Goal: Transaction & Acquisition: Subscribe to service/newsletter

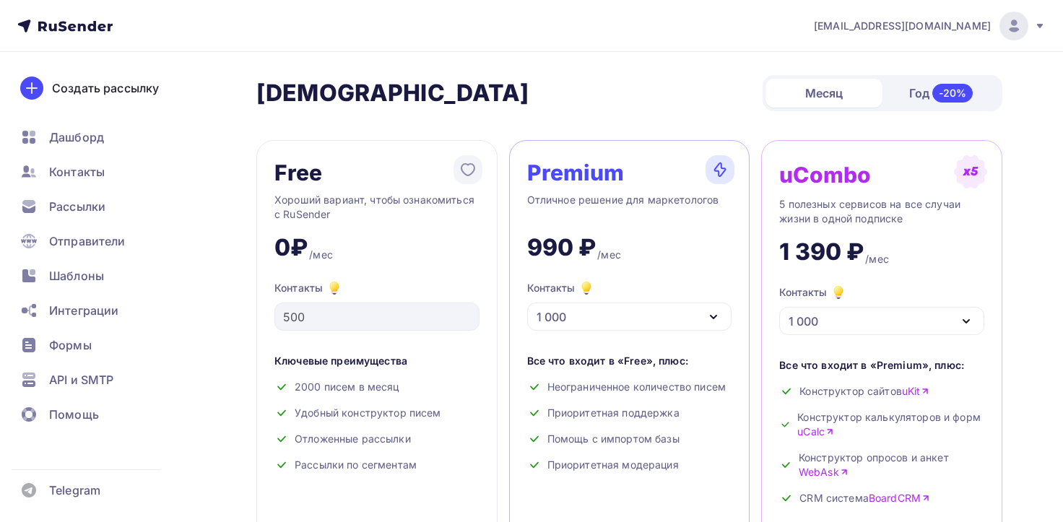
click at [666, 332] on div "Premium Отличное решение для маркетологов 990 ₽ /мес Контакты 1 000 1 000 2 000…" at bounding box center [629, 360] width 241 height 441
click at [665, 323] on div "1 000" at bounding box center [629, 316] width 205 height 28
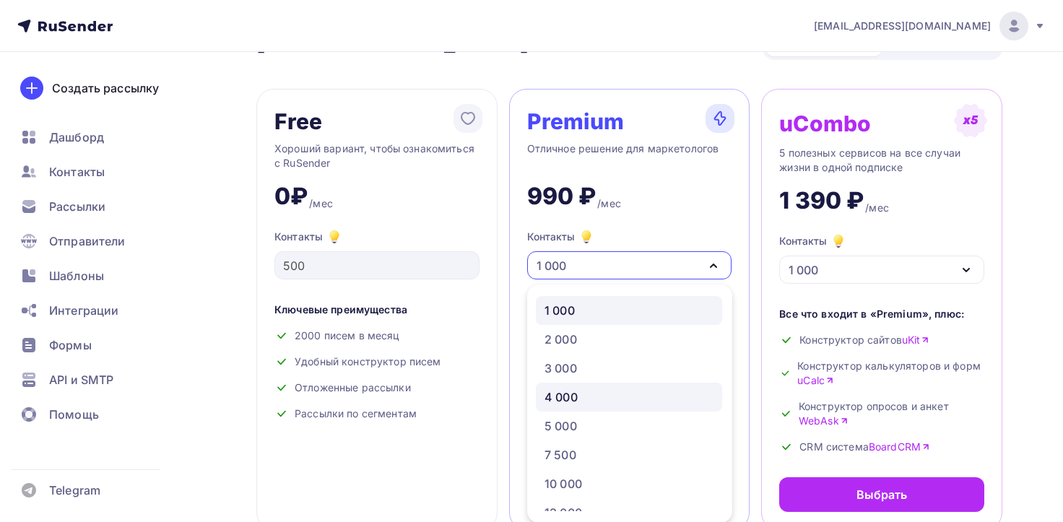
click at [597, 398] on div "4 000" at bounding box center [628, 396] width 169 height 17
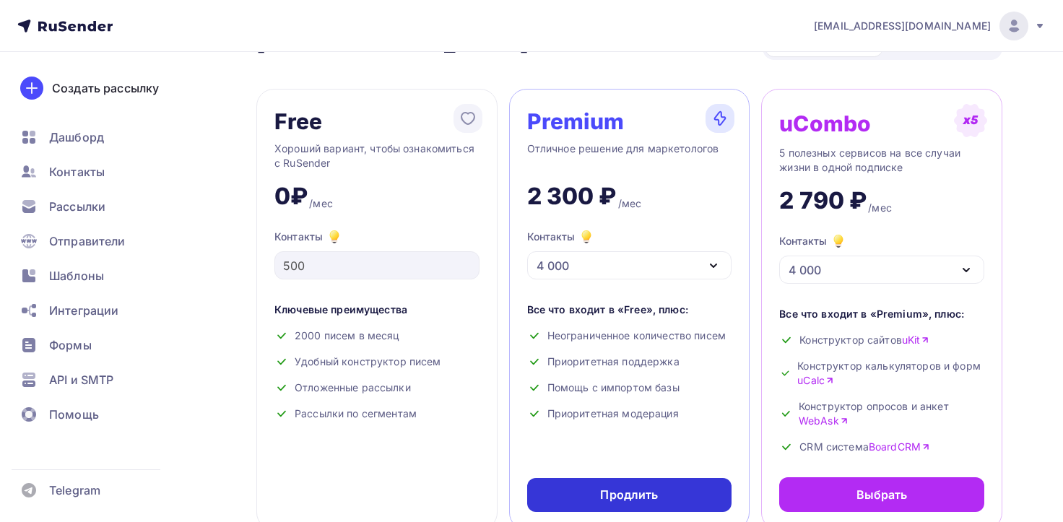
click at [653, 494] on div "Продлить" at bounding box center [629, 495] width 58 height 17
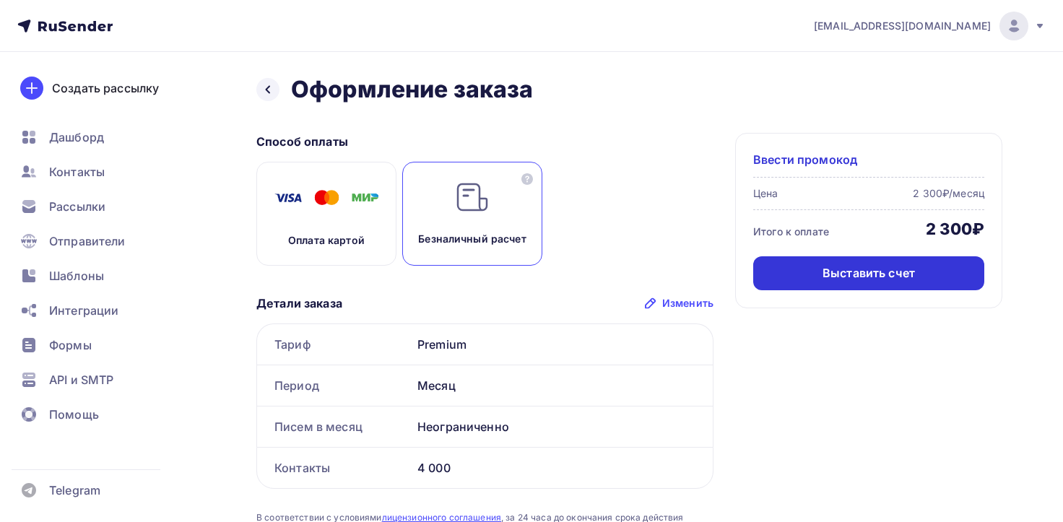
click at [784, 283] on div "Выставить счет" at bounding box center [868, 273] width 231 height 34
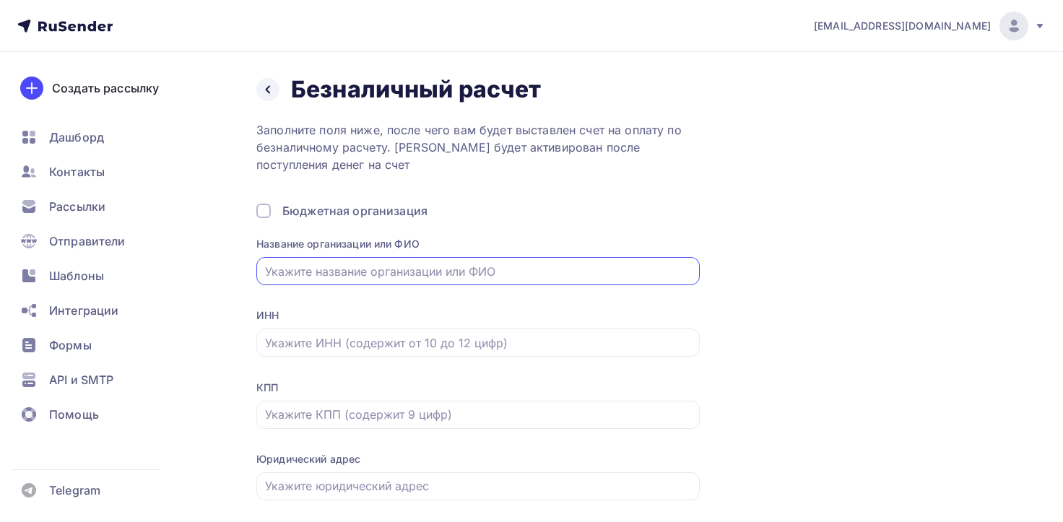
click at [554, 276] on input "text" at bounding box center [478, 271] width 427 height 17
type input "ООО Разгуляев Благонравова"
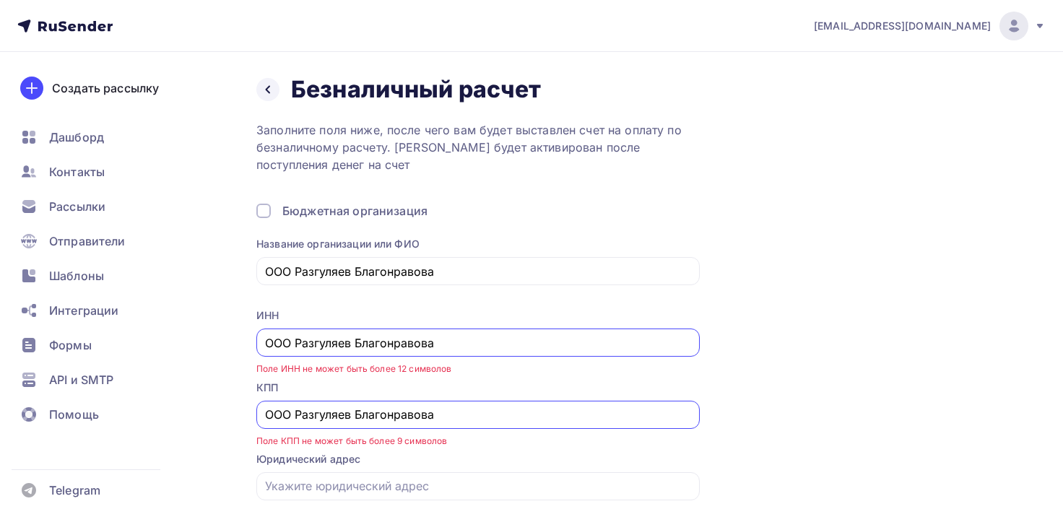
drag, startPoint x: 453, startPoint y: 344, endPoint x: 206, endPoint y: 346, distance: 247.6
click at [206, 346] on div "Назад Безналичный расчет Безналичный расчет Заполните поля ниже, после чего вам…" at bounding box center [531, 333] width 1063 height 563
type input "7810086947"
click at [414, 381] on div "КПП" at bounding box center [477, 387] width 443 height 14
drag, startPoint x: 443, startPoint y: 406, endPoint x: 240, endPoint y: 401, distance: 203.6
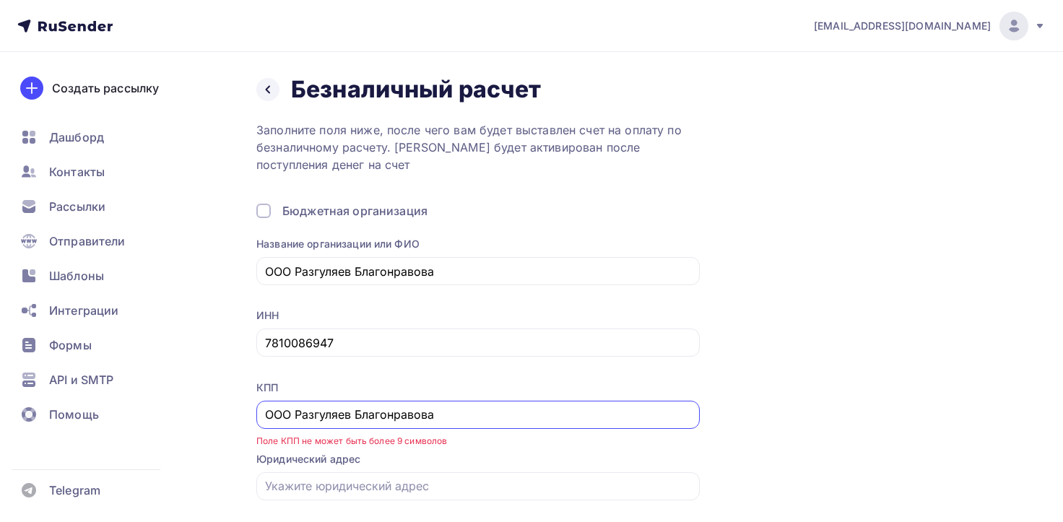
click at [240, 401] on div "Назад Безналичный расчет Безналичный расчет Заполните поля ниже, после чего вам…" at bounding box center [531, 333] width 1063 height 563
paste input "781001001"
type input "781001001"
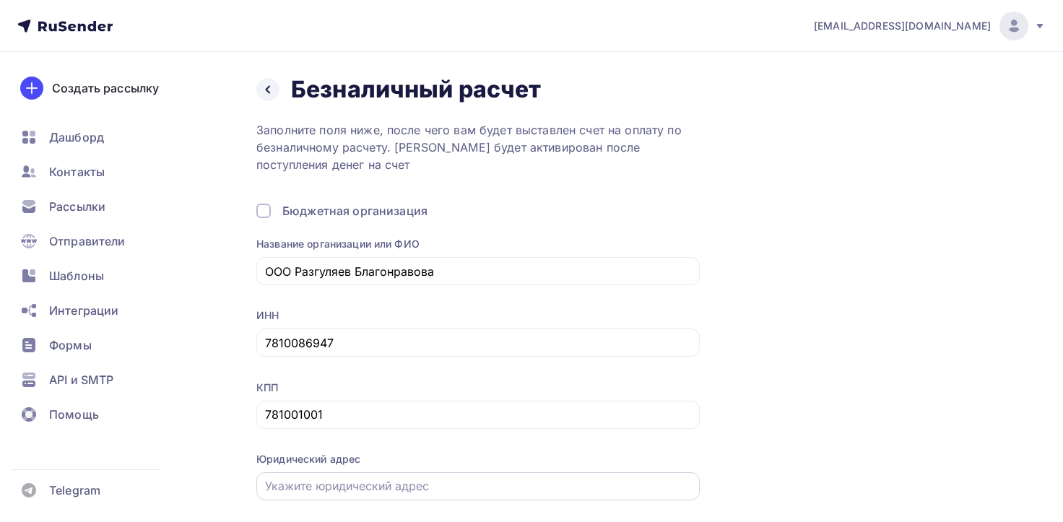
click at [476, 474] on div at bounding box center [477, 486] width 443 height 28
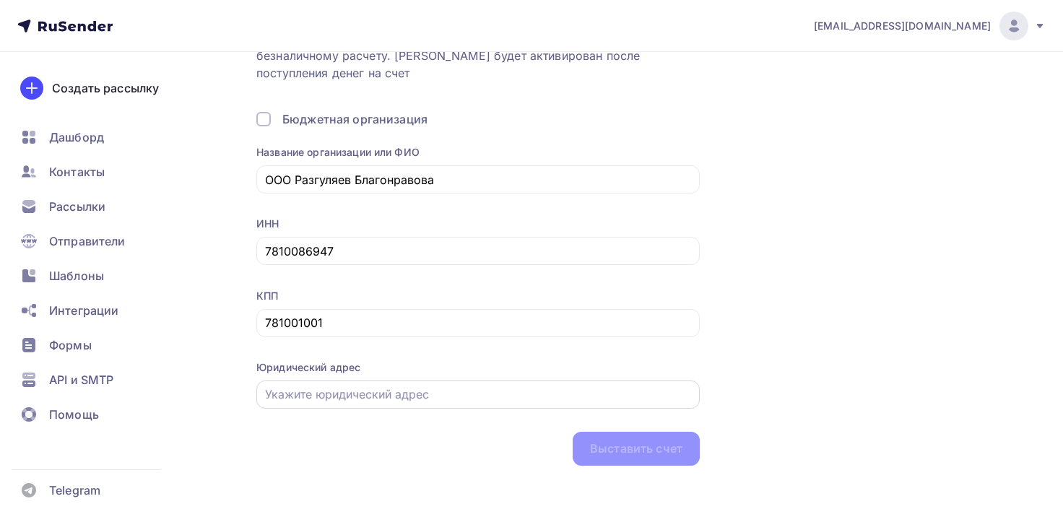
click at [326, 390] on input "text" at bounding box center [478, 393] width 427 height 17
paste input "[STREET_ADDRESS]"
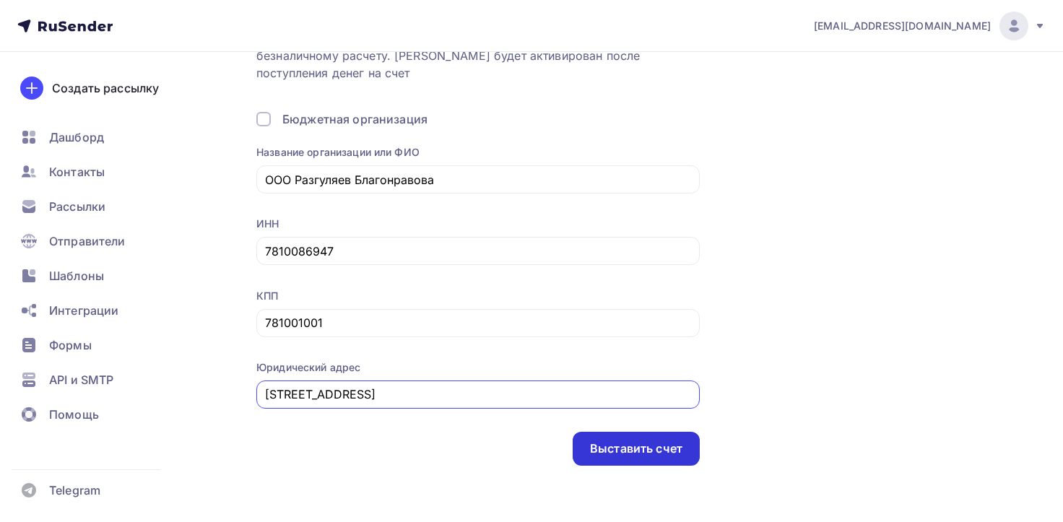
type input "[STREET_ADDRESS]"
click at [624, 450] on div "Выставить счет" at bounding box center [636, 448] width 92 height 17
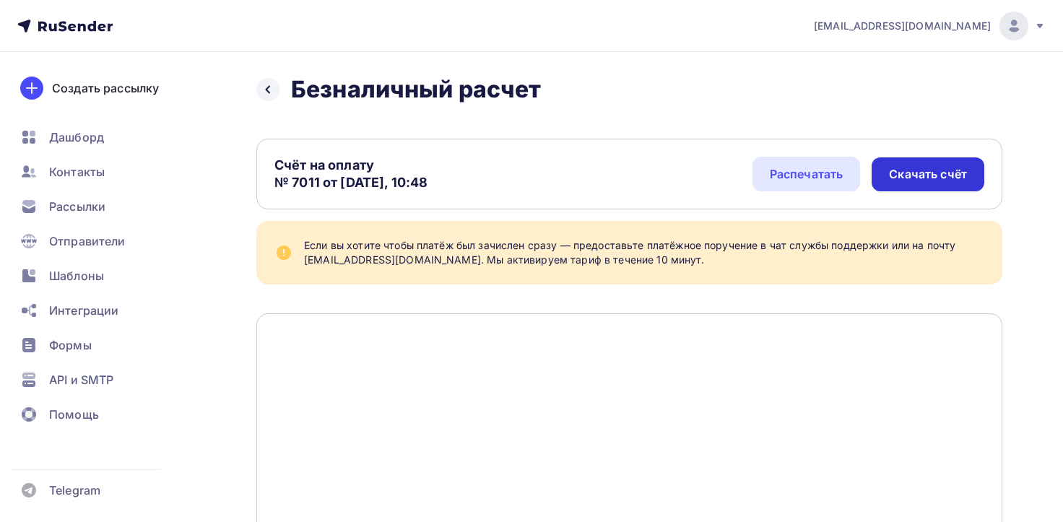
click at [901, 173] on div "Скачать счёт" at bounding box center [928, 174] width 78 height 17
